Goal: Task Accomplishment & Management: Use online tool/utility

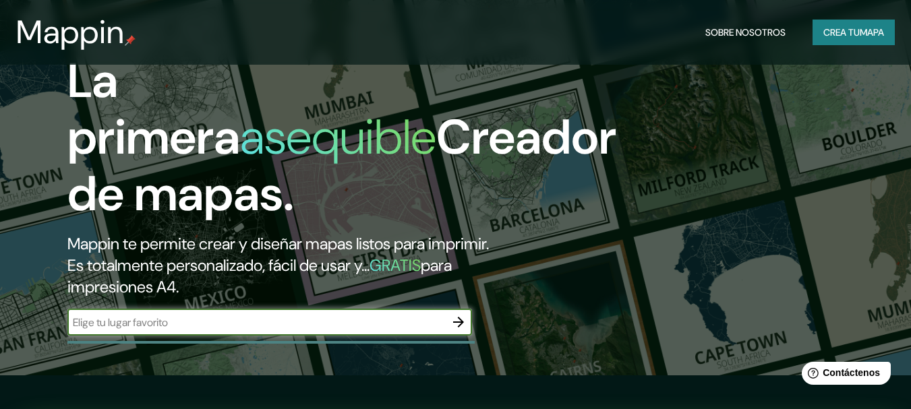
scroll to position [67, 0]
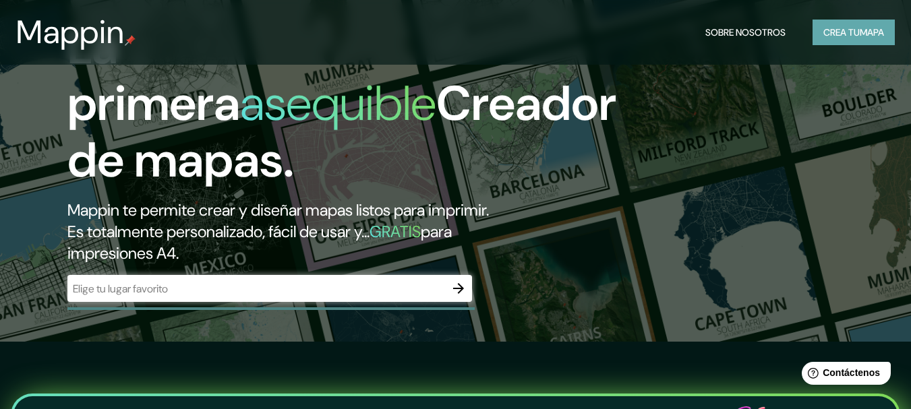
click at [825, 36] on font "Crea tu" at bounding box center [841, 32] width 36 height 12
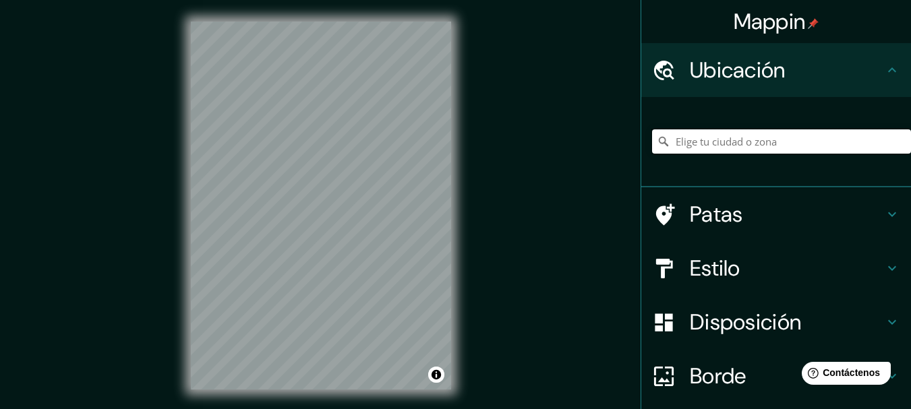
click at [697, 144] on input "Elige tu ciudad o zona" at bounding box center [781, 141] width 259 height 24
paste input "C8R7+22R, Av. [PERSON_NAME], [GEOGRAPHIC_DATA] 51000"
type input "[STREET_ADDRESS][PERSON_NAME]"
click at [341, 214] on div at bounding box center [341, 213] width 11 height 11
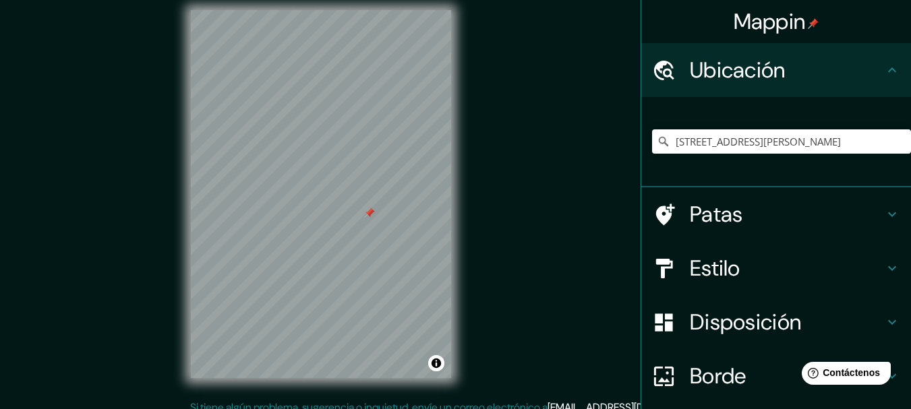
click at [370, 211] on div at bounding box center [369, 213] width 11 height 11
click at [395, 229] on div at bounding box center [396, 230] width 11 height 11
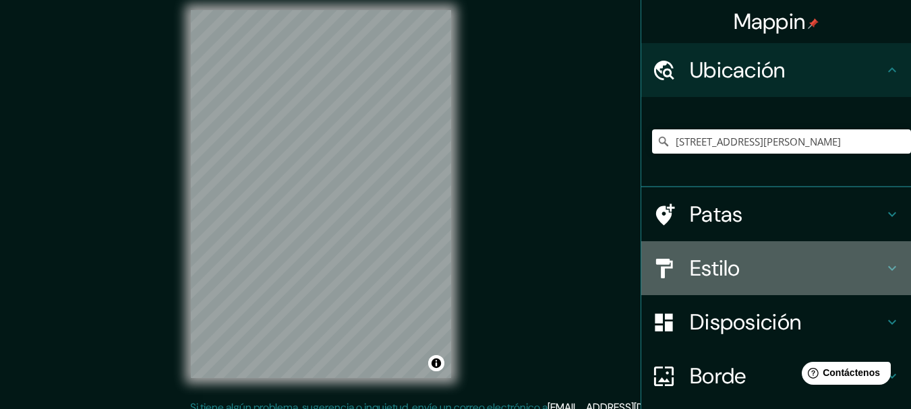
click at [884, 268] on icon at bounding box center [892, 268] width 16 height 16
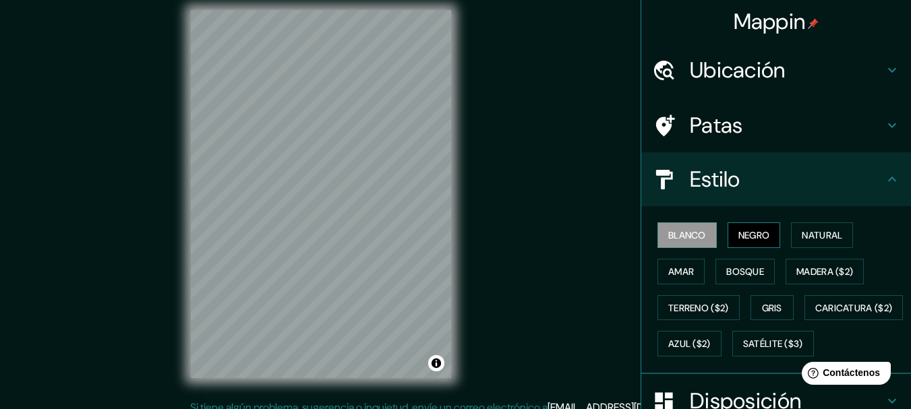
click at [741, 239] on font "Negro" at bounding box center [754, 235] width 32 height 12
click at [727, 273] on font "Bosque" at bounding box center [745, 272] width 38 height 12
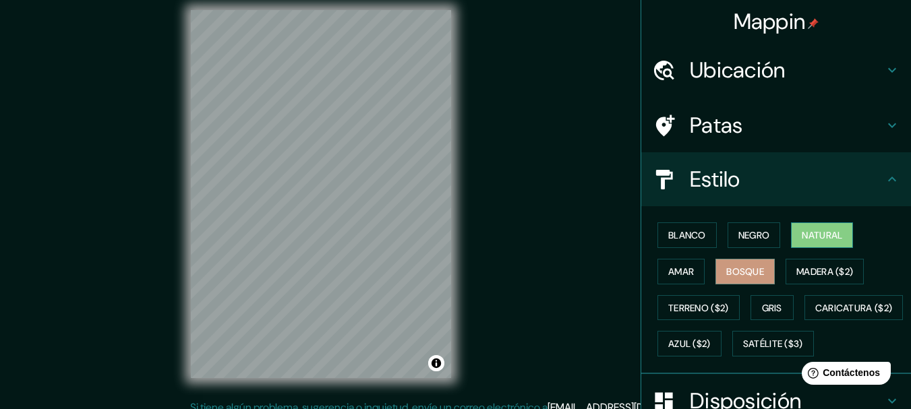
click at [791, 227] on button "Natural" at bounding box center [822, 236] width 62 height 26
click at [310, 10] on div at bounding box center [321, 10] width 260 height 0
click at [318, 187] on div at bounding box center [318, 188] width 11 height 11
click at [393, 254] on div at bounding box center [398, 256] width 11 height 11
click at [390, 252] on div at bounding box center [389, 254] width 11 height 11
